Goal: Navigation & Orientation: Find specific page/section

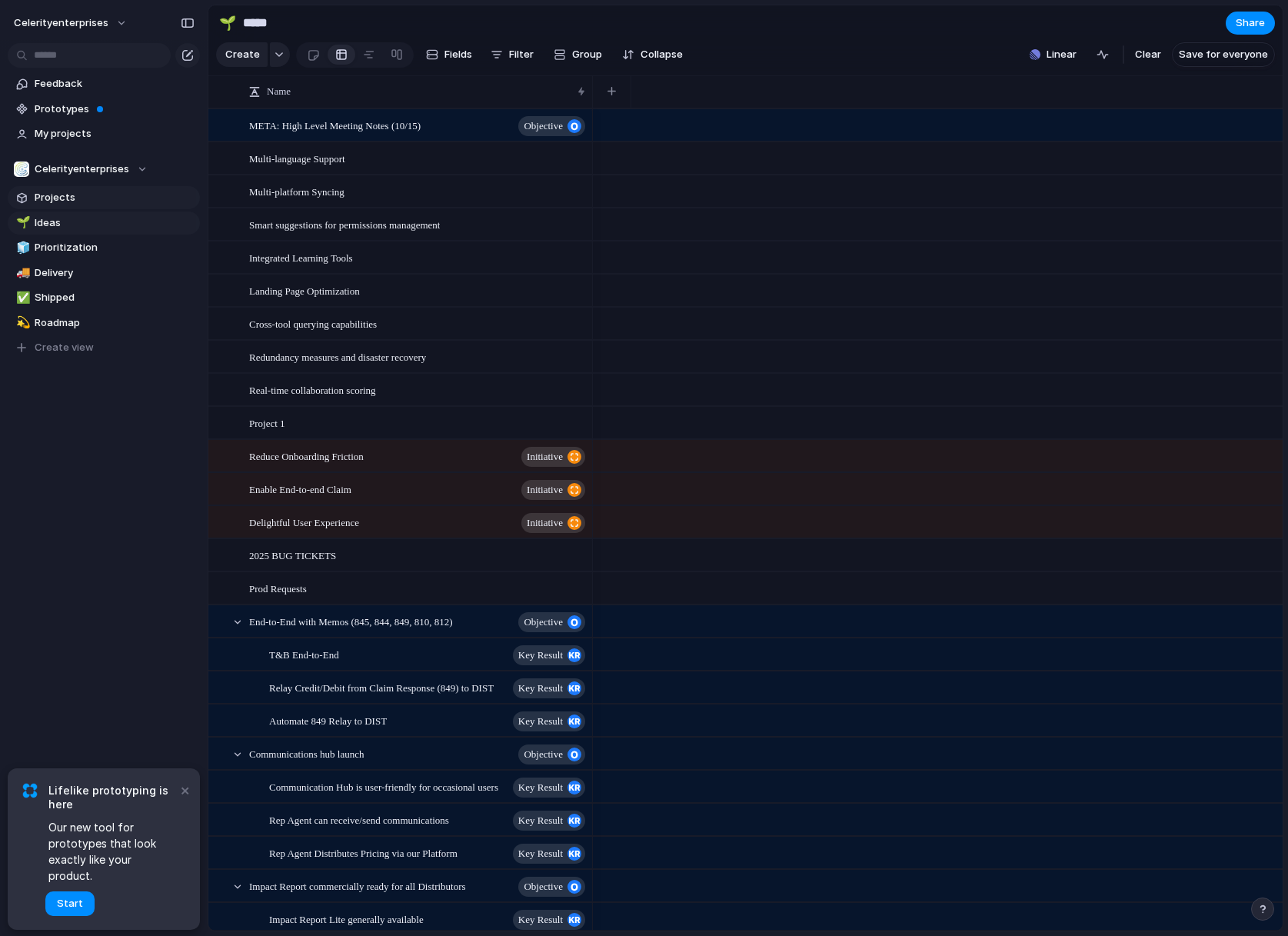
click at [59, 194] on span "Projects" at bounding box center [114, 198] width 160 height 15
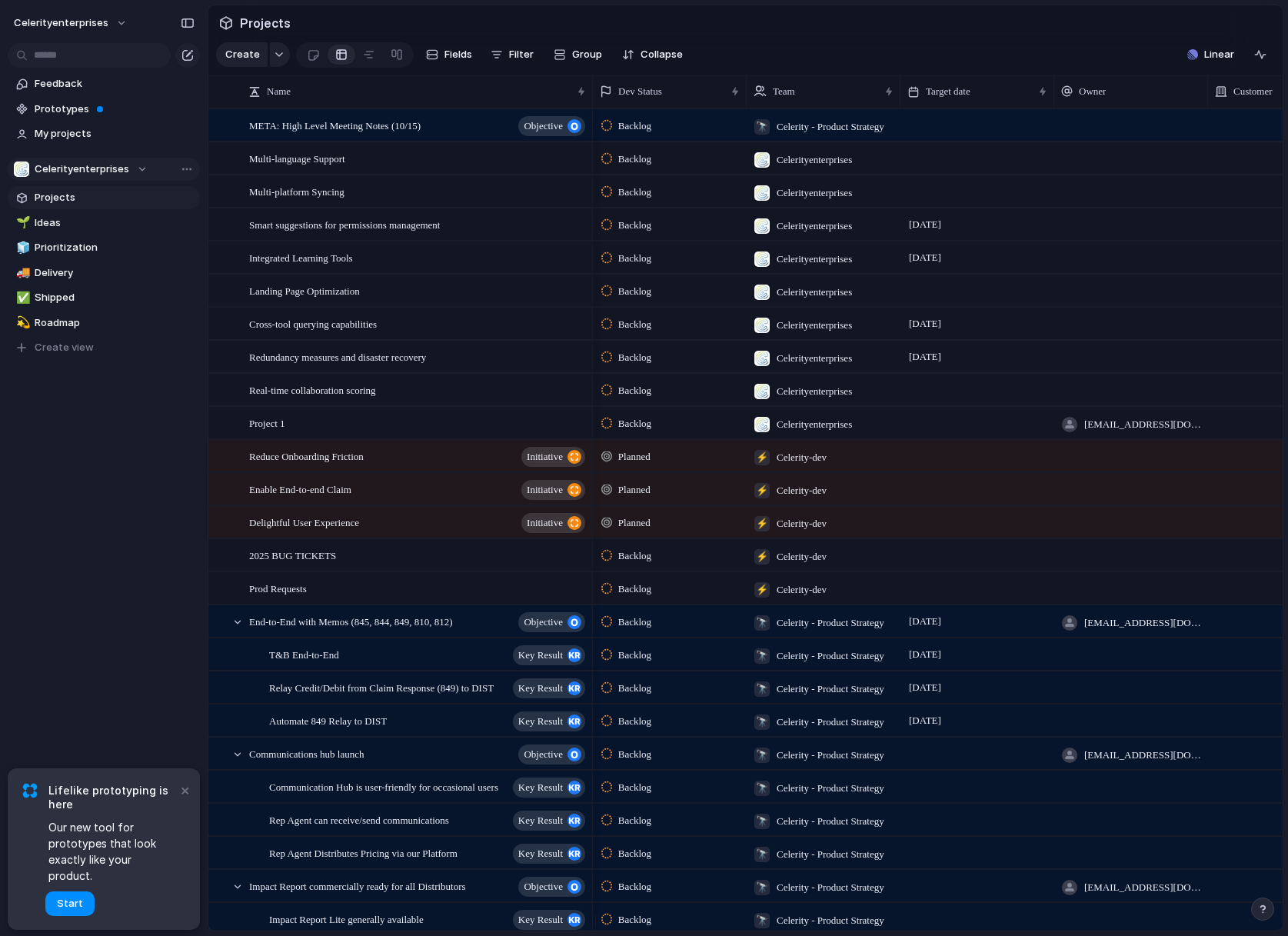
click at [139, 167] on div "Celerityenterprises" at bounding box center [80, 169] width 134 height 15
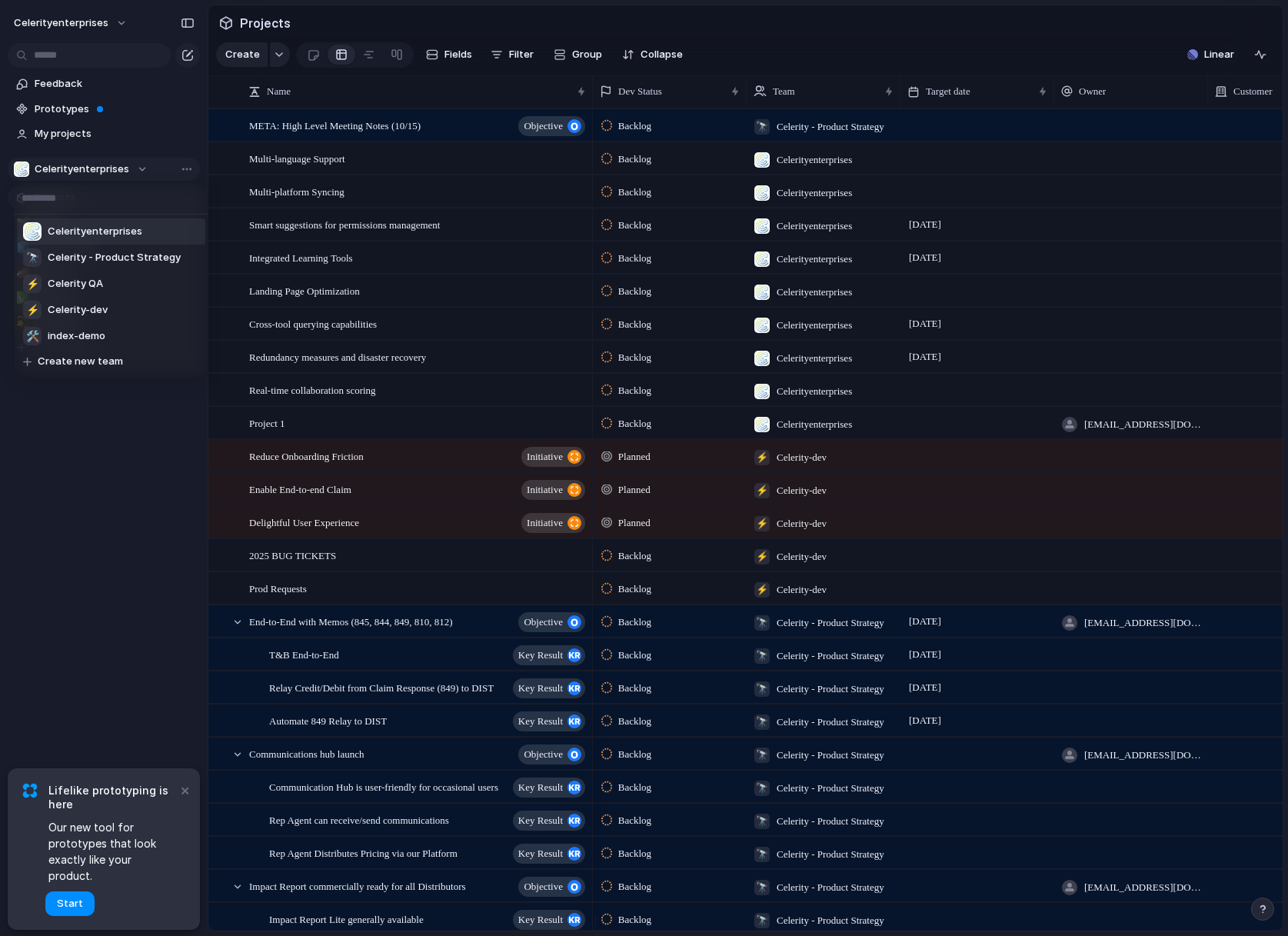
click at [139, 167] on div "Celerityenterprises 🔭 Celerity - Product Strategy ⚡ Celerity QA ⚡ Celerity-dev …" at bounding box center [644, 468] width 1288 height 936
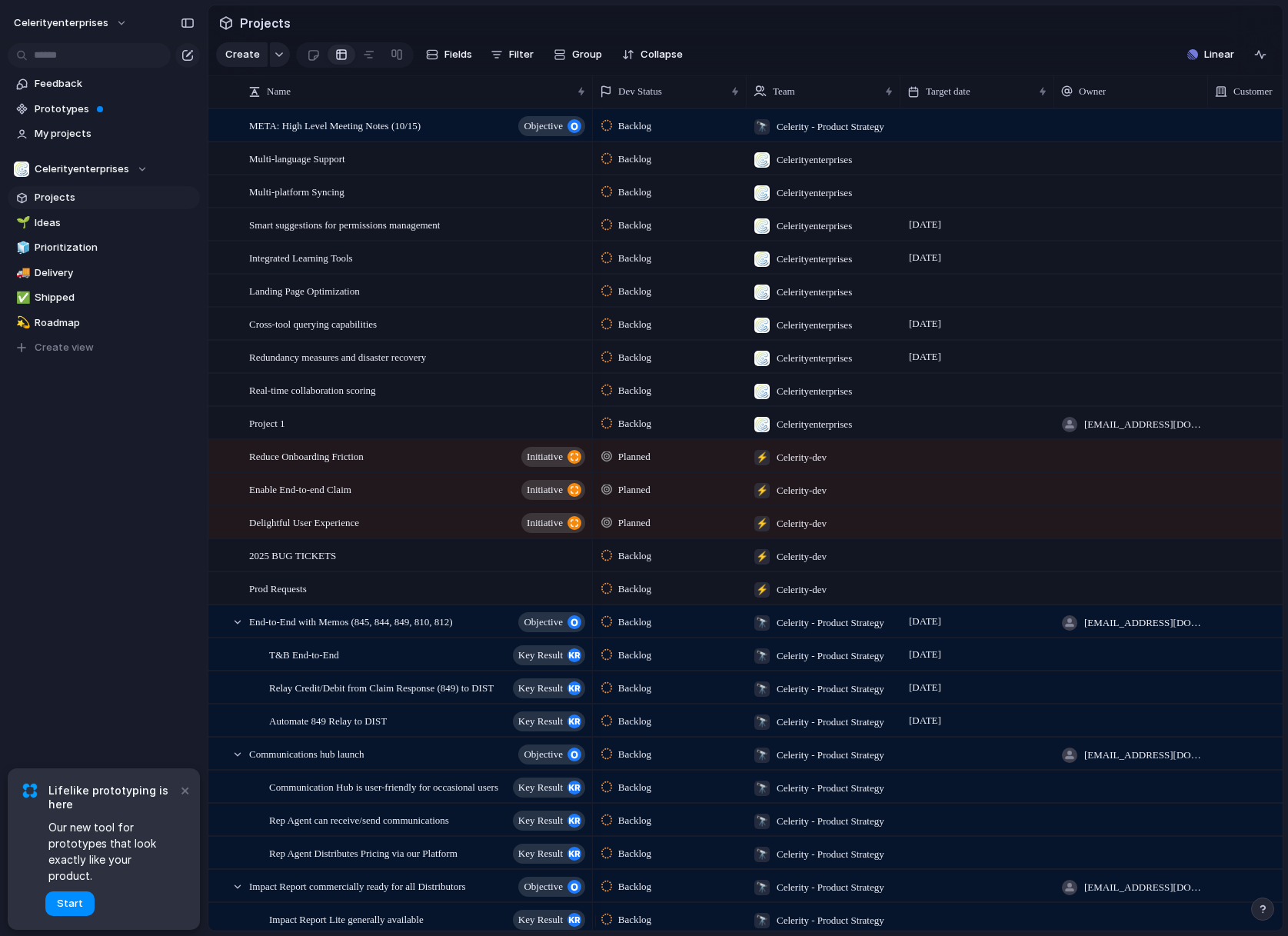
click at [44, 189] on link "Projects" at bounding box center [103, 198] width 192 height 23
click at [121, 22] on button "celerityenterprises" at bounding box center [71, 23] width 128 height 25
click at [121, 22] on div "Settings Invite members Change theme Sign out" at bounding box center [644, 468] width 1288 height 936
click at [112, 168] on span "Celerityenterprises" at bounding box center [81, 169] width 95 height 15
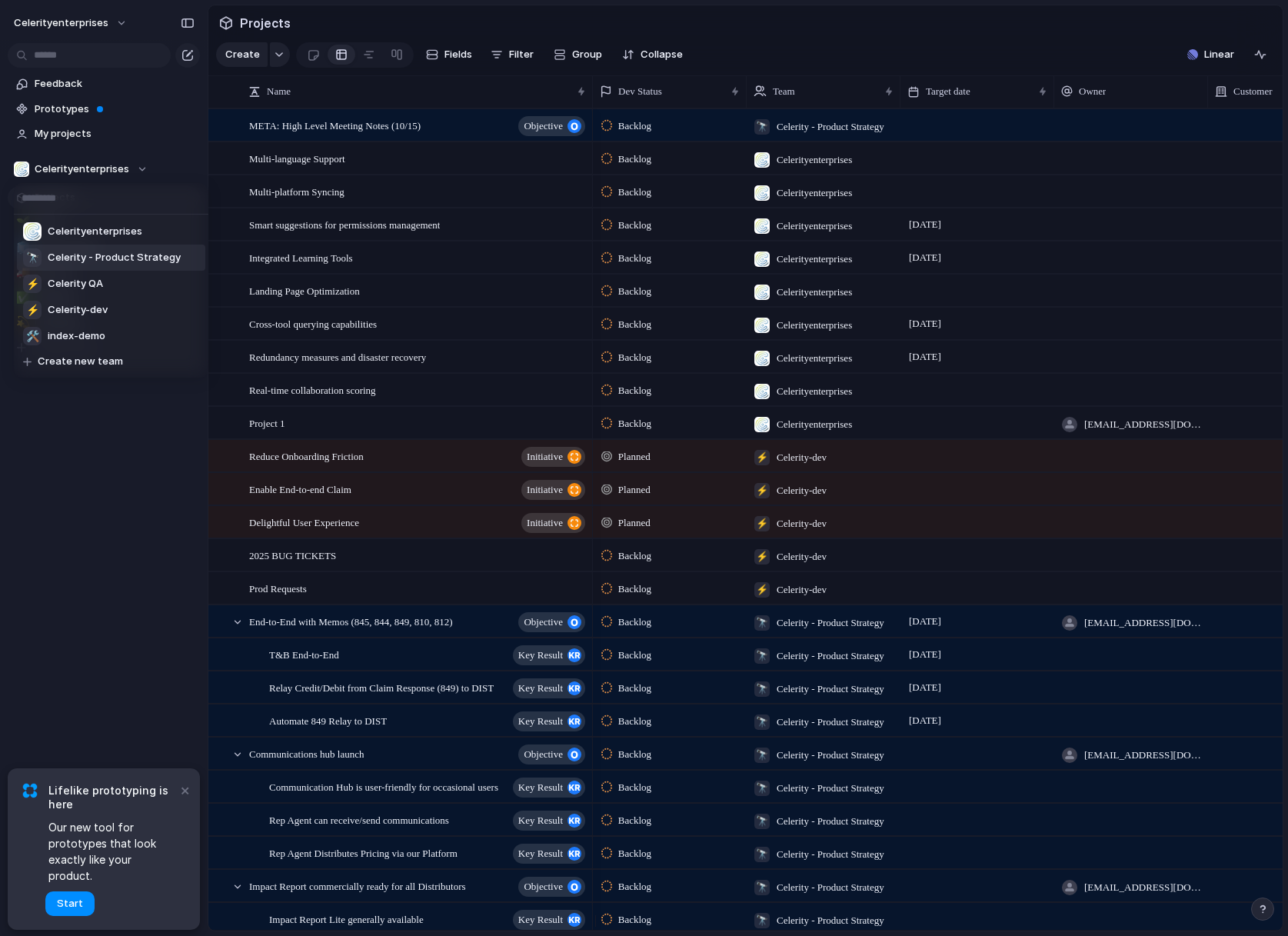
click at [102, 259] on span "Celerity - Product Strategy" at bounding box center [114, 257] width 133 height 15
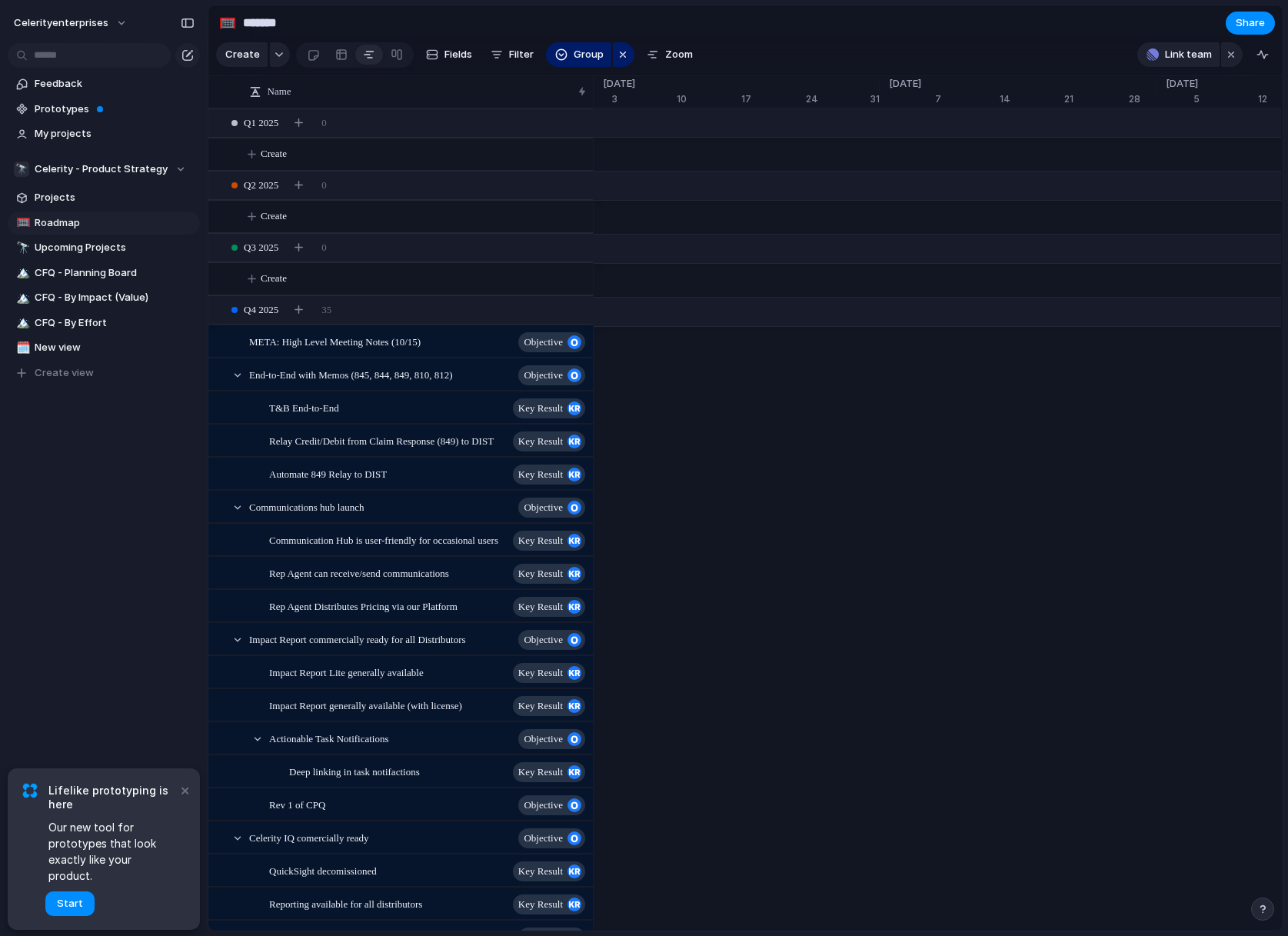
scroll to position [0, 9915]
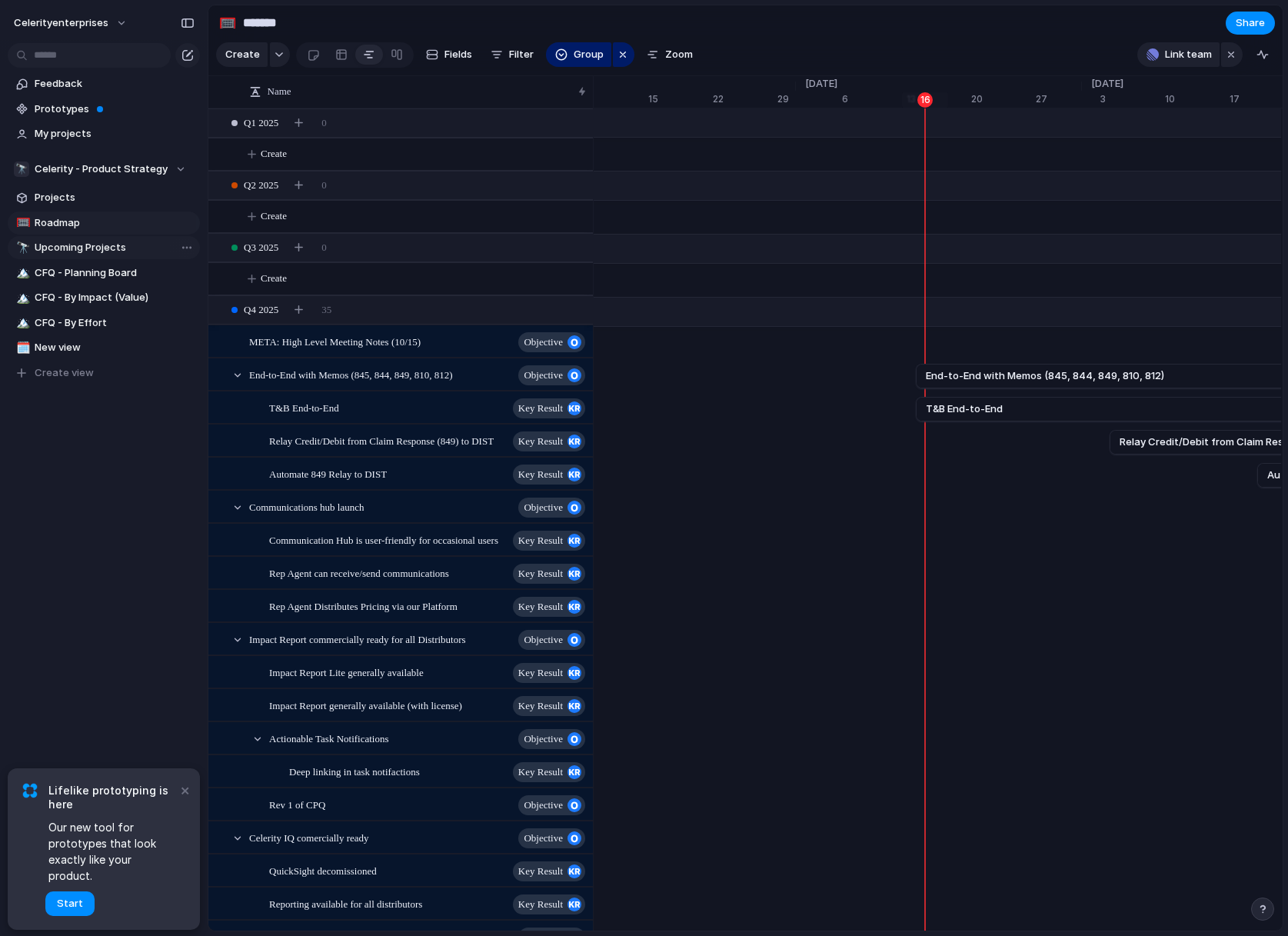
click at [65, 252] on span "Upcoming Projects" at bounding box center [114, 248] width 160 height 15
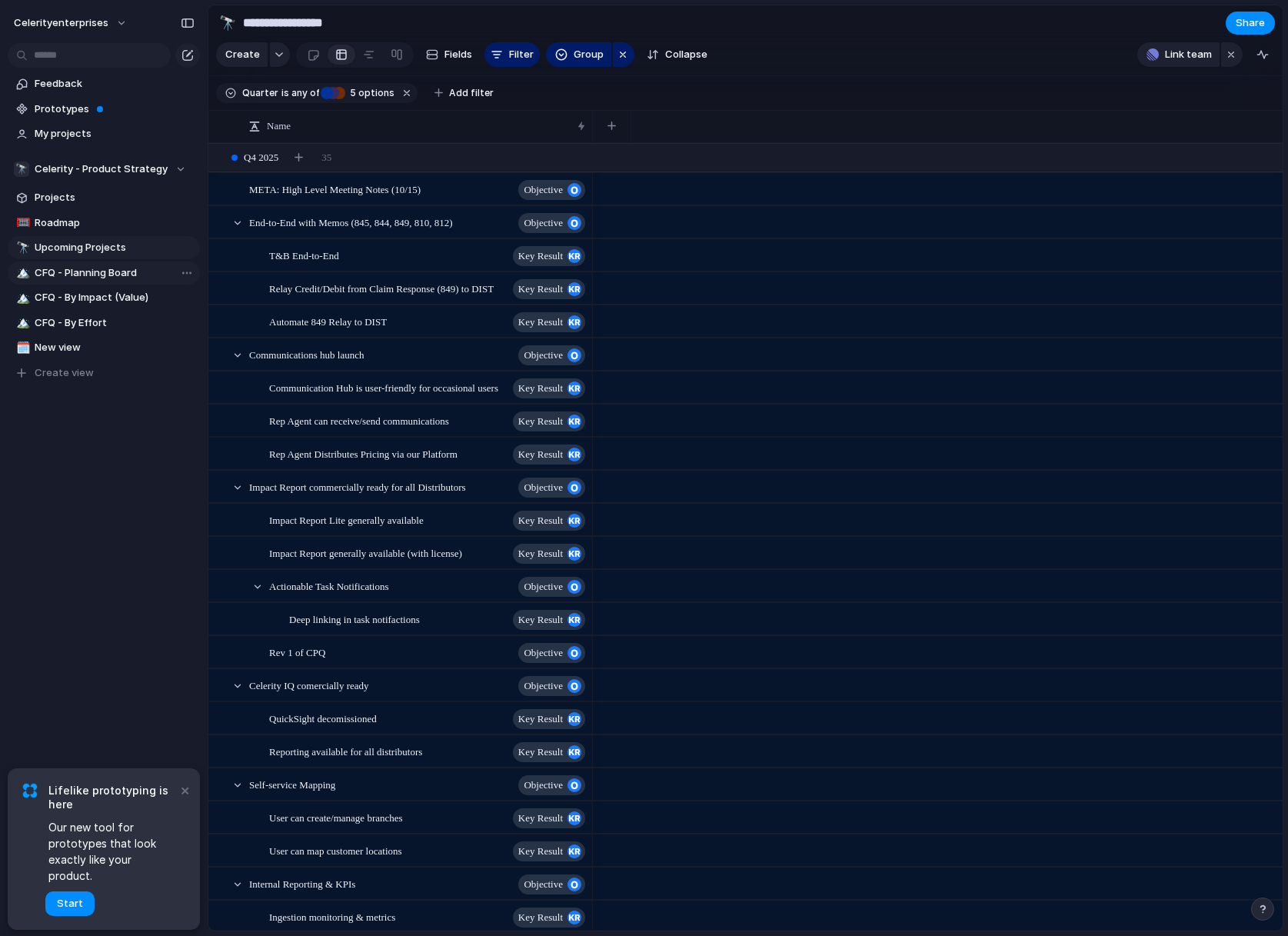
click at [68, 269] on span "CFQ - Planning Board" at bounding box center [114, 273] width 160 height 15
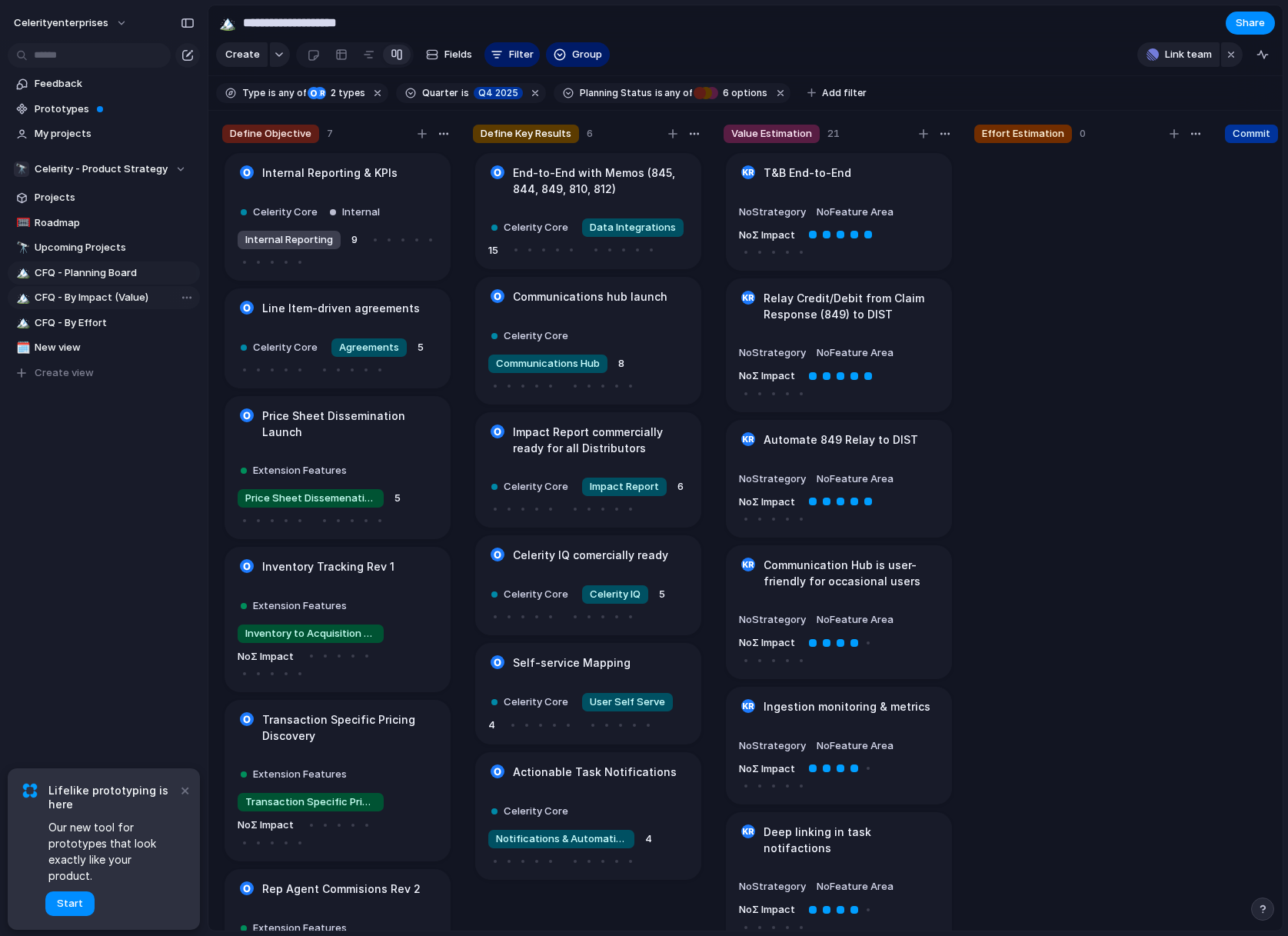
click at [69, 296] on span "CFQ - By Impact (Value)" at bounding box center [114, 298] width 160 height 15
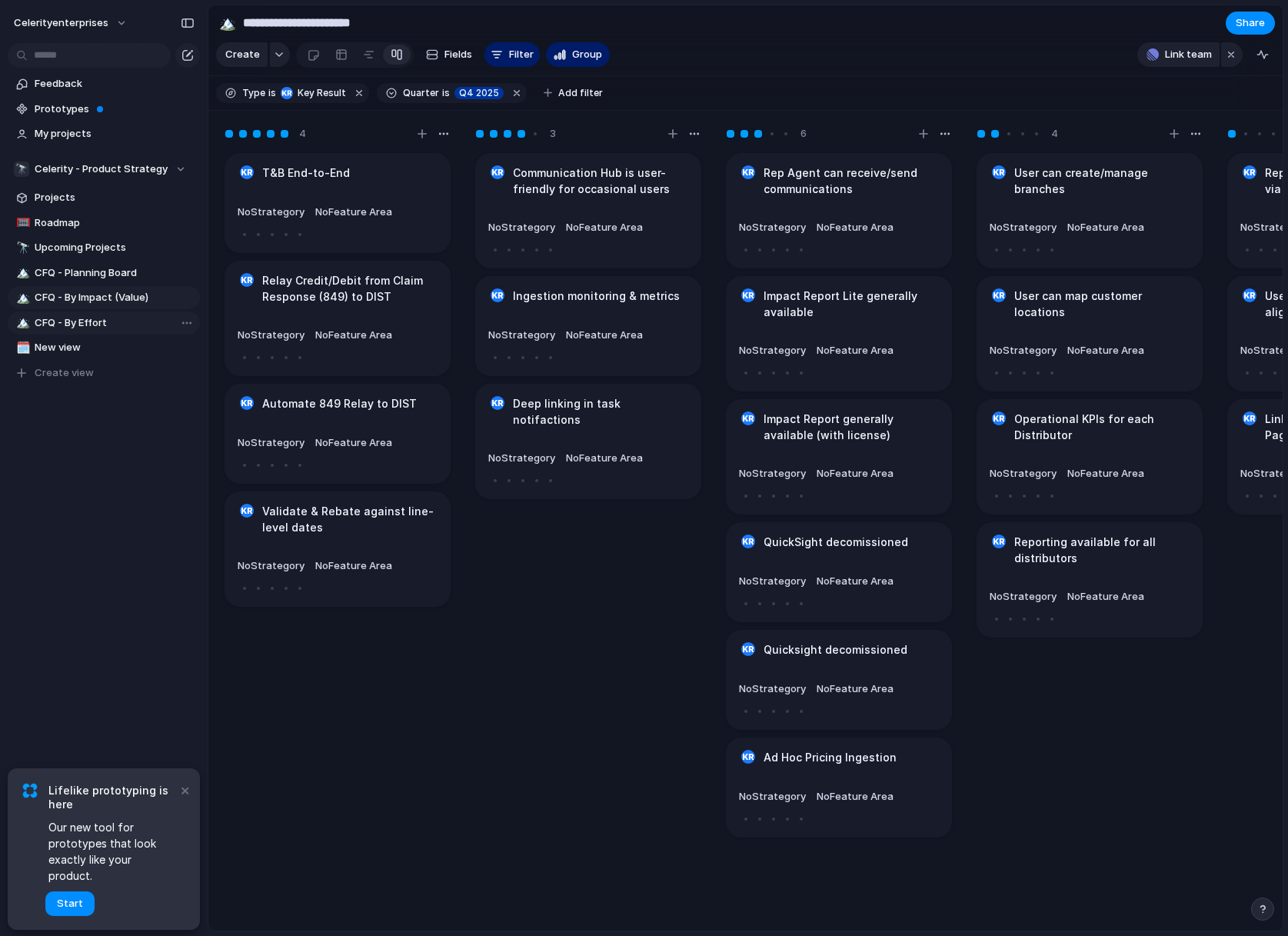
click at [64, 327] on span "CFQ - By Effort" at bounding box center [114, 323] width 160 height 15
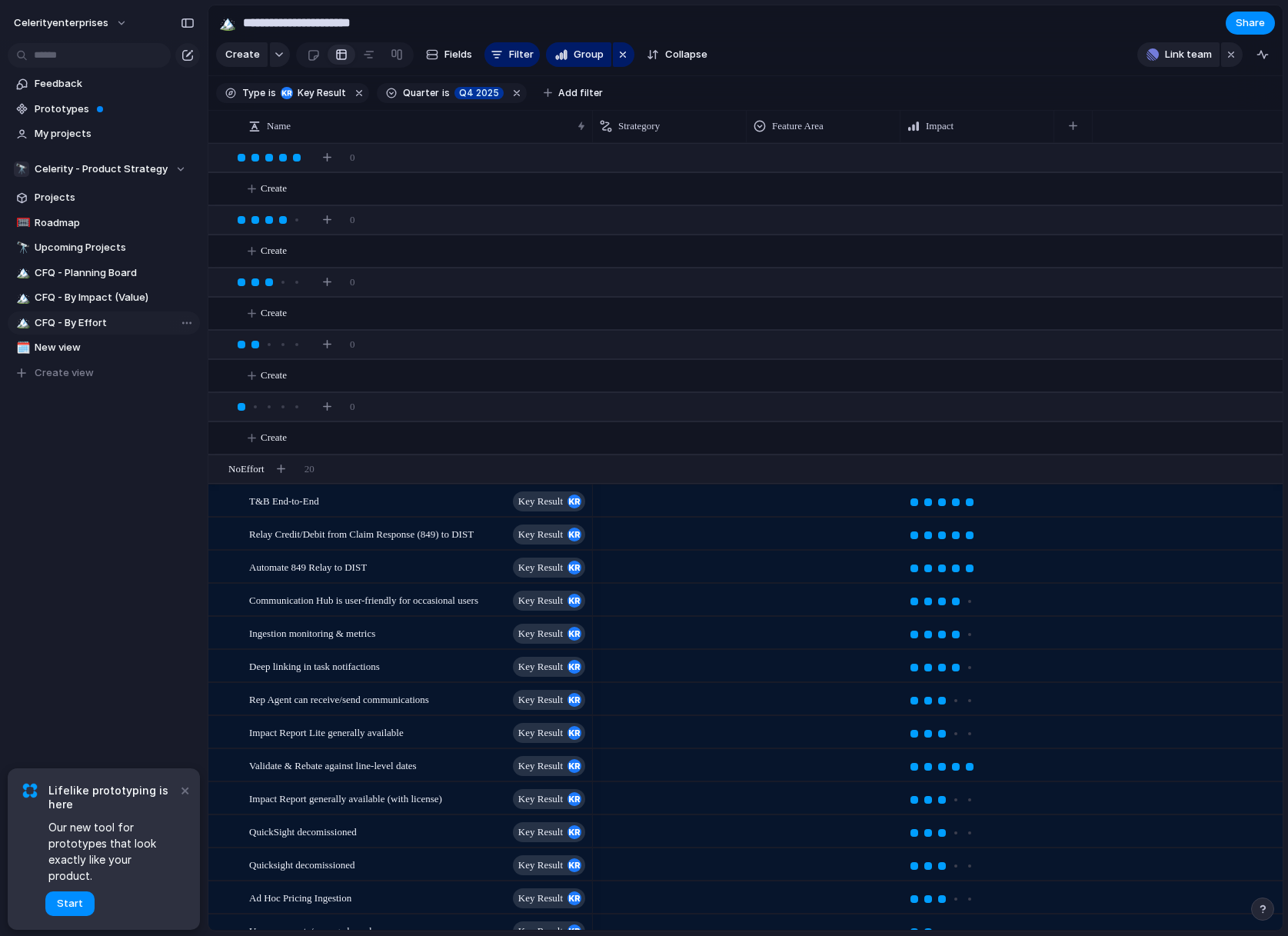
type input "**********"
click at [64, 344] on span "New view" at bounding box center [114, 347] width 160 height 15
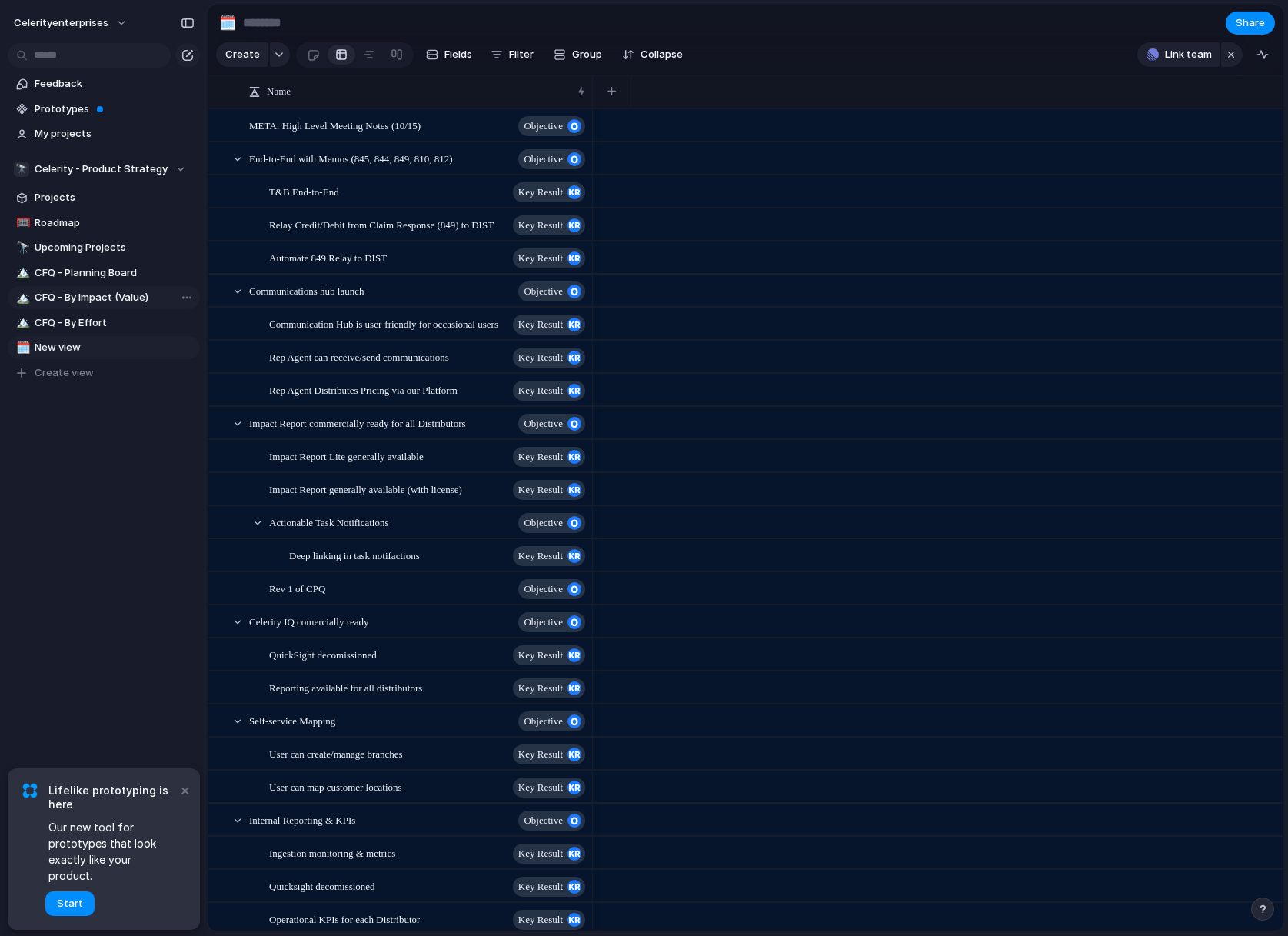
click at [66, 297] on span "CFQ - By Impact (Value)" at bounding box center [114, 298] width 160 height 15
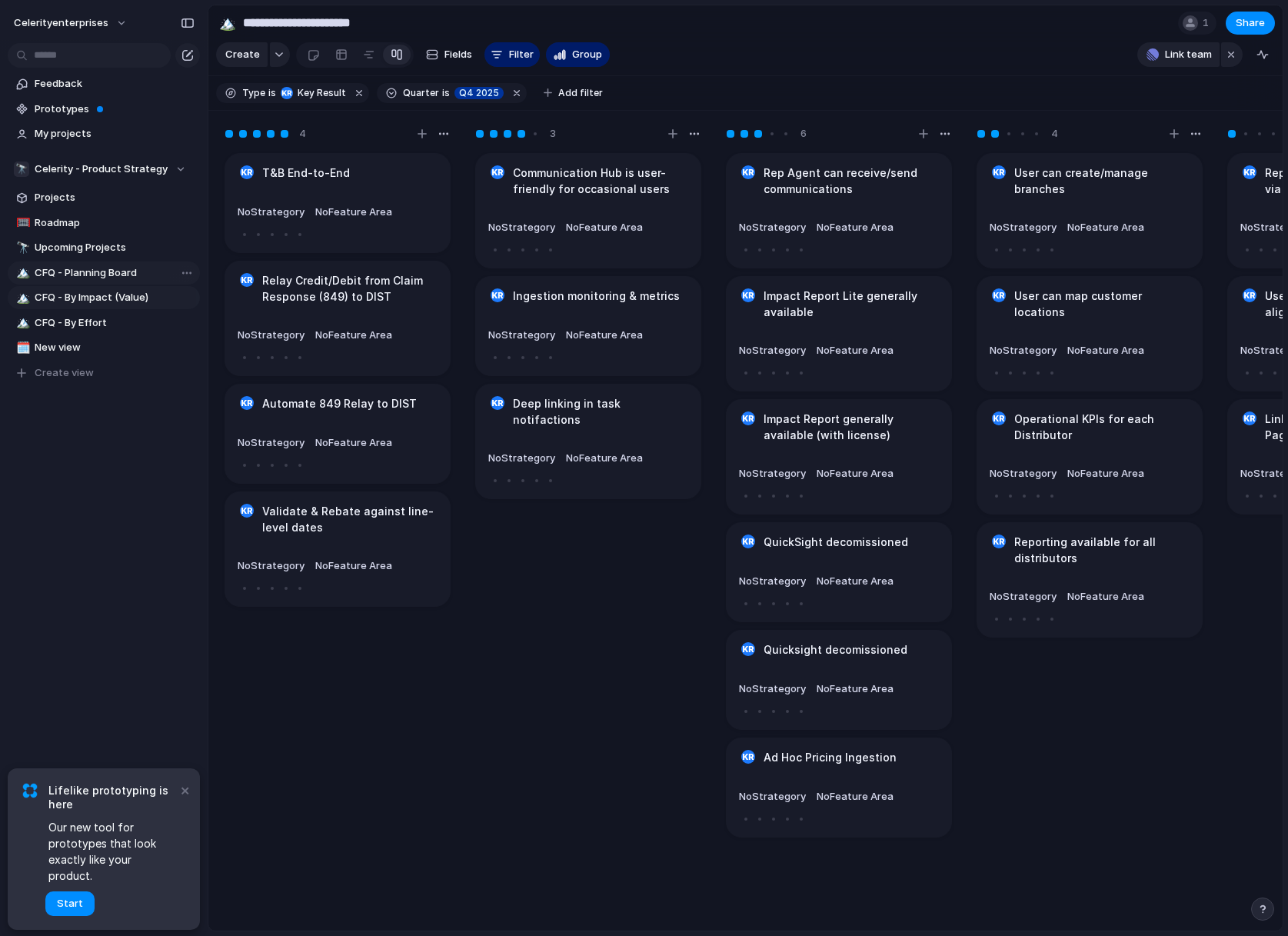
click at [64, 280] on link "🏔️ CFQ - Planning Board" at bounding box center [103, 273] width 192 height 23
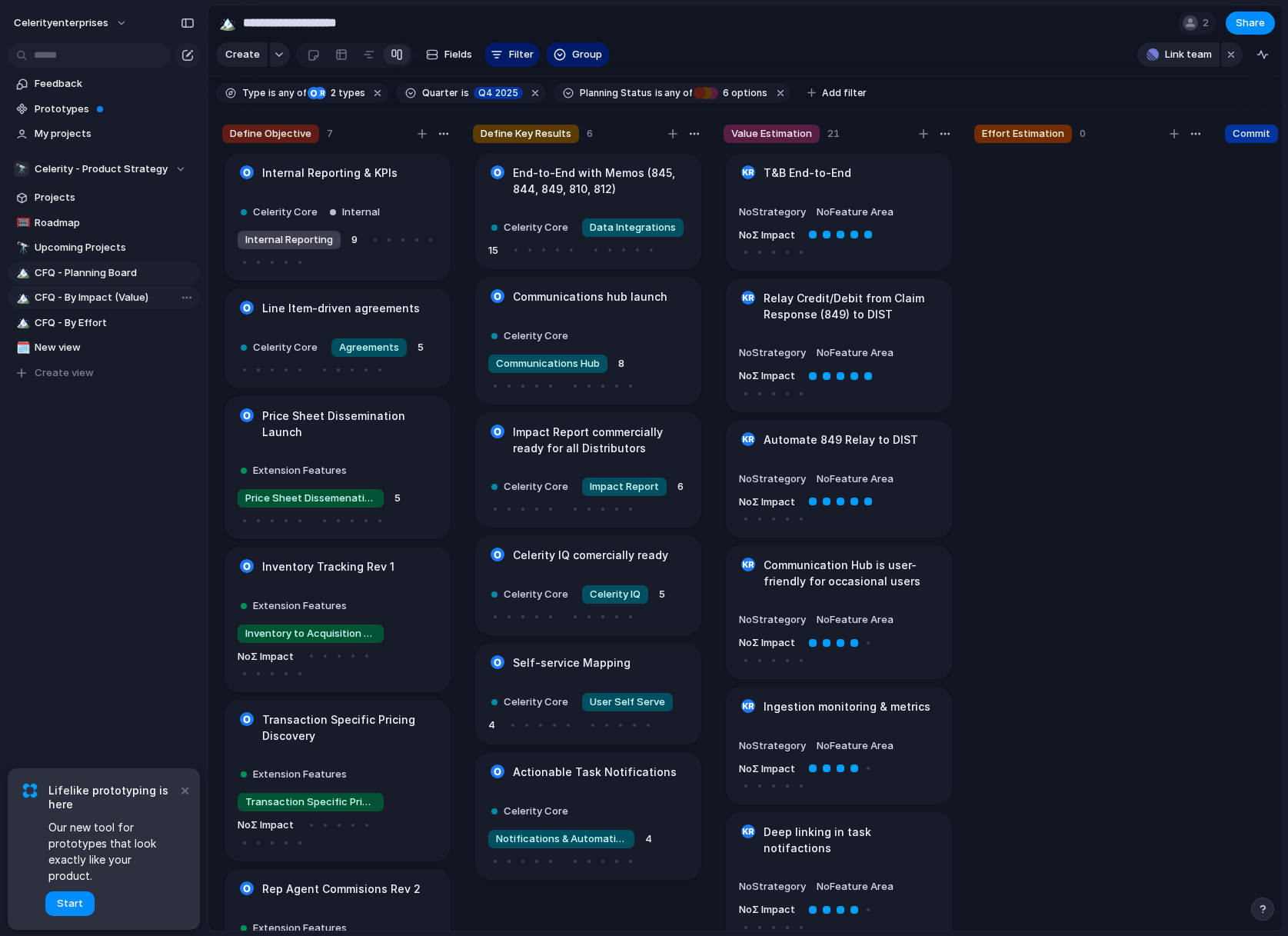
click at [60, 301] on span "CFQ - By Impact (Value)" at bounding box center [114, 298] width 160 height 15
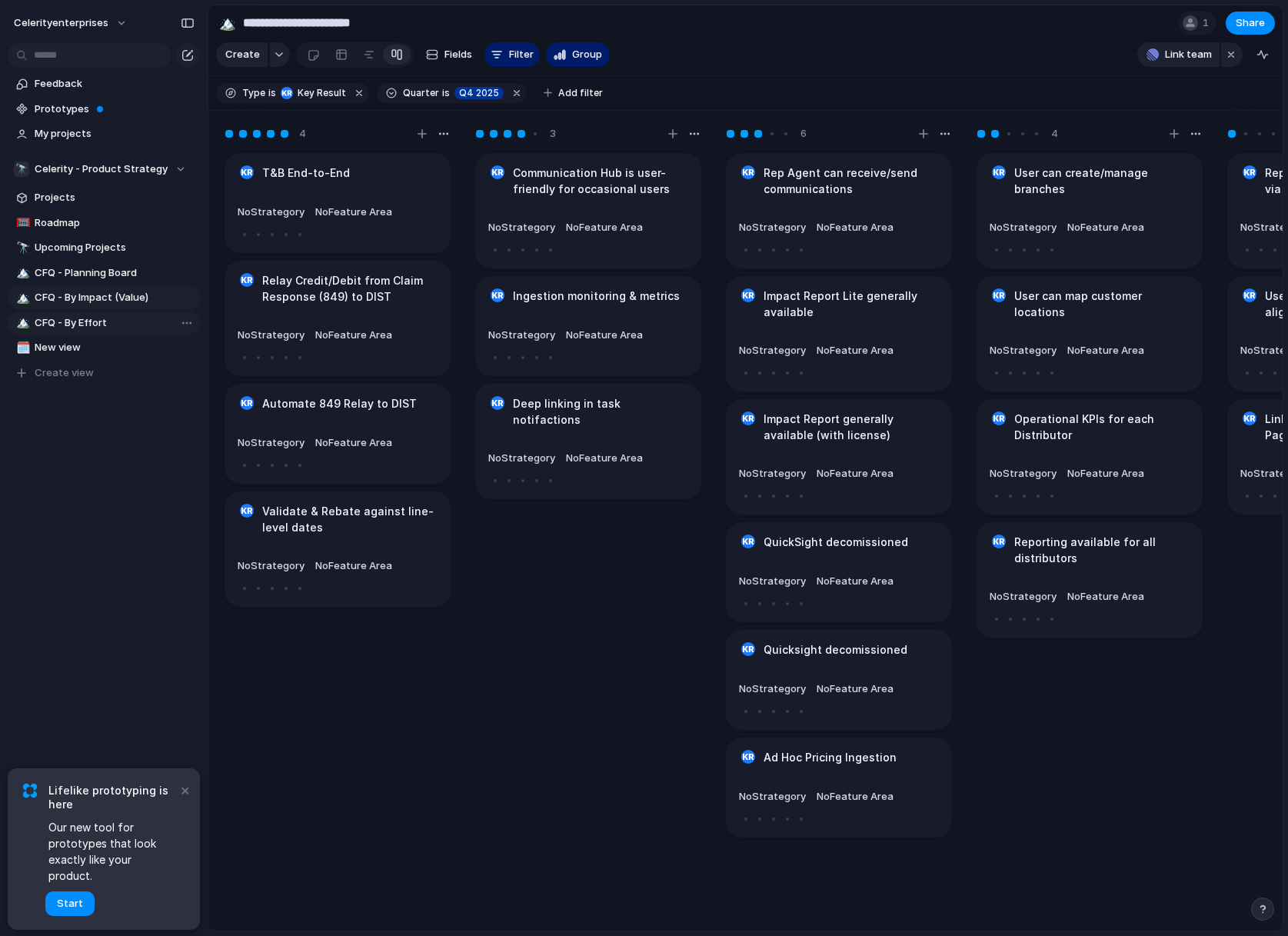
click at [59, 319] on span "CFQ - By Effort" at bounding box center [114, 323] width 160 height 15
type input "**********"
